Goal: Task Accomplishment & Management: Manage account settings

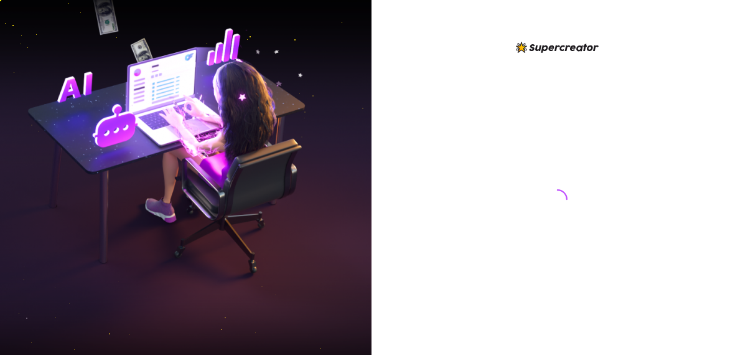
click at [547, 194] on icon "loading" at bounding box center [557, 199] width 28 height 28
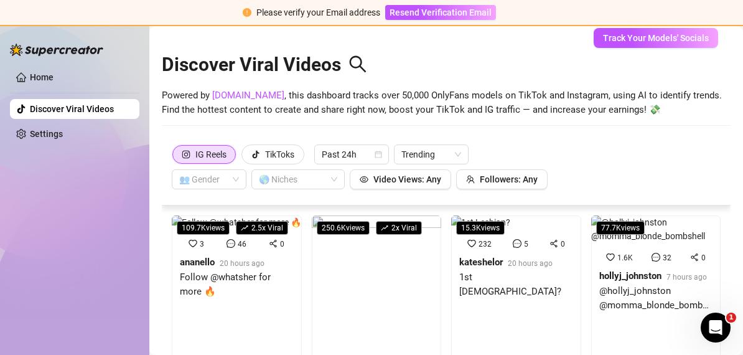
click at [553, 57] on div "Discover Viral Videos" at bounding box center [446, 62] width 569 height 54
click at [46, 133] on link "Settings" at bounding box center [46, 134] width 33 height 10
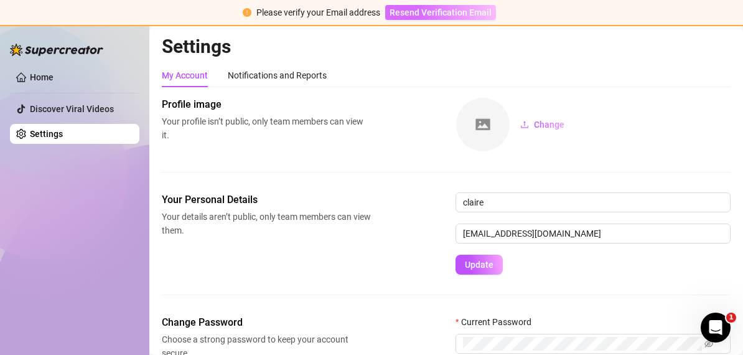
click at [464, 11] on span "Resend Verification Email" at bounding box center [441, 12] width 102 height 10
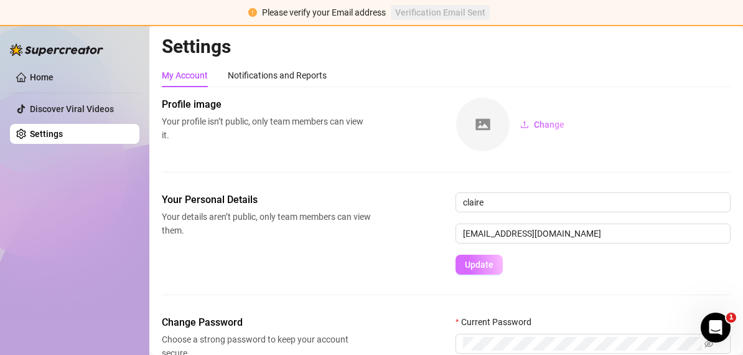
click at [481, 257] on button "Update" at bounding box center [479, 265] width 47 height 20
click at [33, 72] on link "Home" at bounding box center [42, 77] width 24 height 10
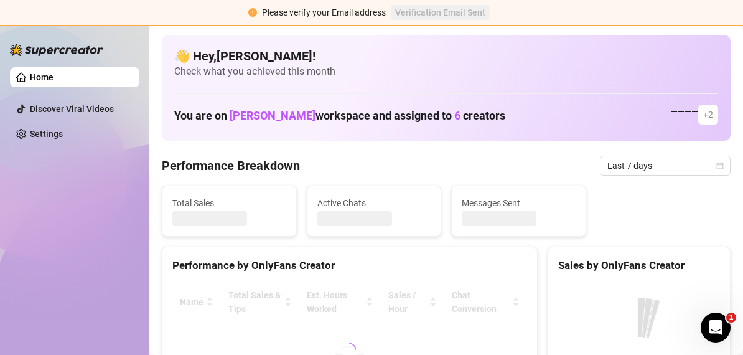
click at [33, 72] on link "Home" at bounding box center [42, 77] width 24 height 10
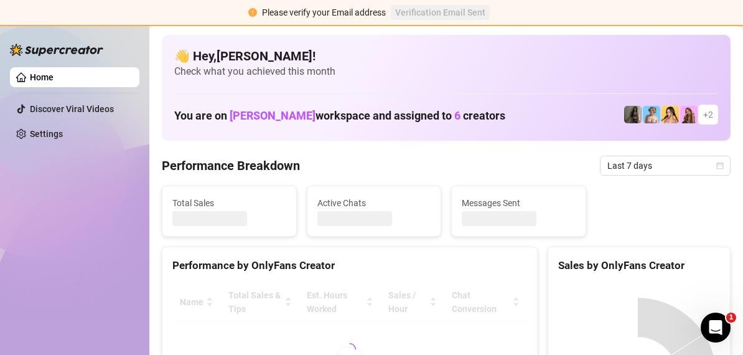
click at [33, 72] on link "Home" at bounding box center [42, 77] width 24 height 10
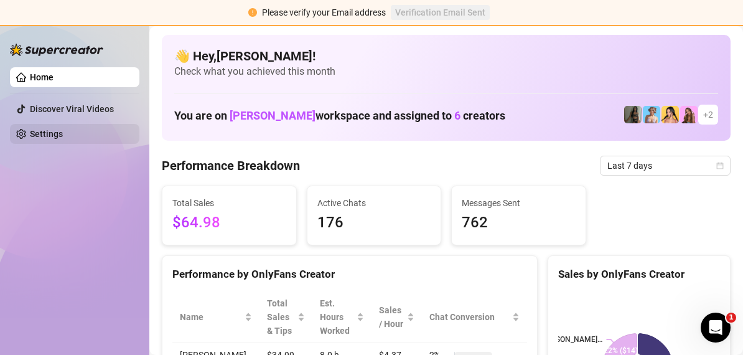
click at [55, 133] on link "Settings" at bounding box center [46, 134] width 33 height 10
